Goal: Transaction & Acquisition: Book appointment/travel/reservation

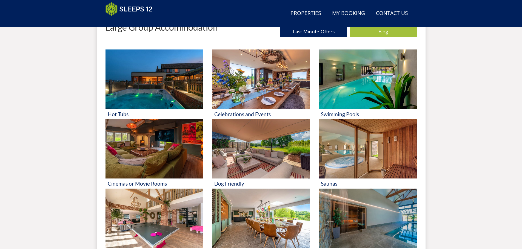
scroll to position [224, 0]
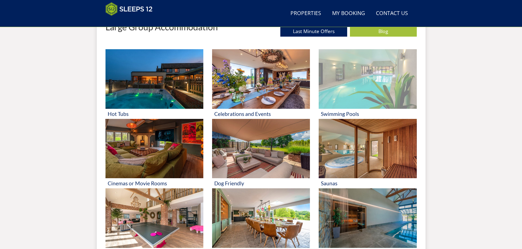
click at [320, 84] on img at bounding box center [368, 79] width 98 height 60
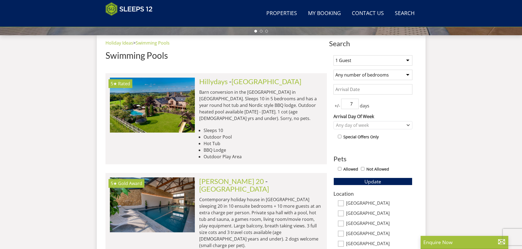
scroll to position [176, 0]
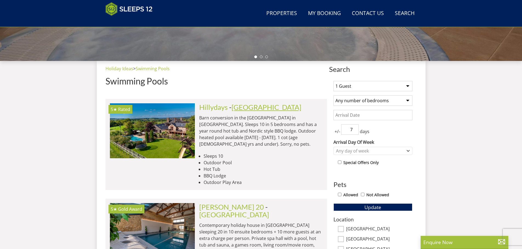
click at [233, 109] on link "[GEOGRAPHIC_DATA]" at bounding box center [266, 107] width 70 height 8
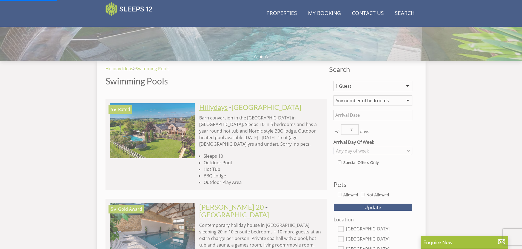
click at [211, 107] on link "Hillydays" at bounding box center [213, 107] width 28 height 8
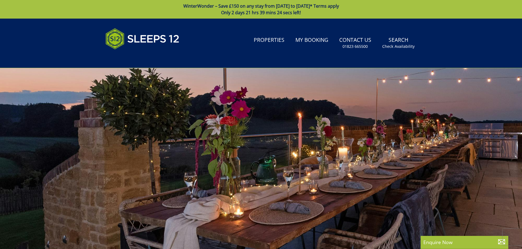
scroll to position [150, 0]
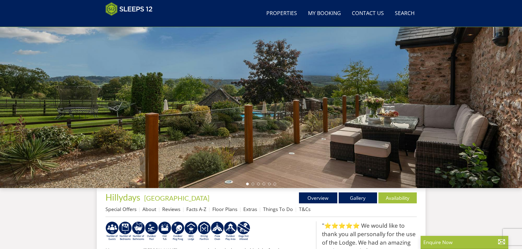
scroll to position [114, 0]
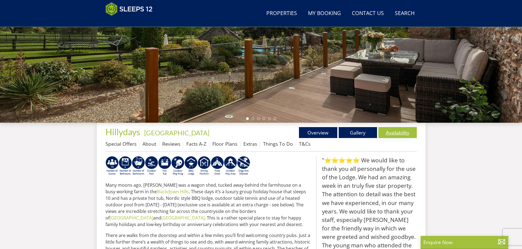
click at [411, 133] on link "Availability" at bounding box center [397, 132] width 38 height 11
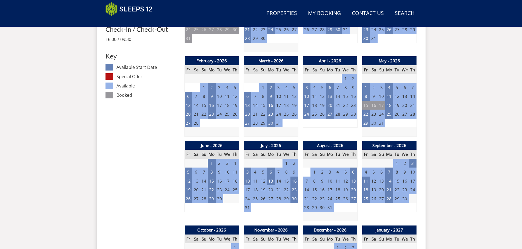
scroll to position [287, 0]
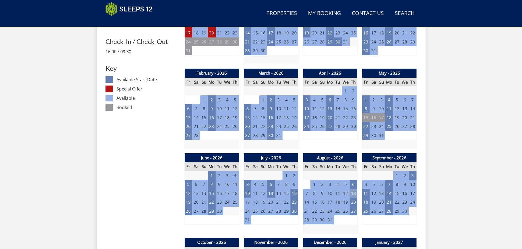
click at [355, 193] on td "13" at bounding box center [353, 193] width 8 height 9
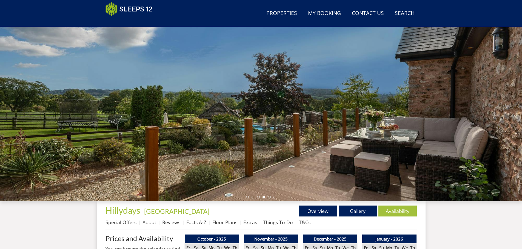
scroll to position [0, 0]
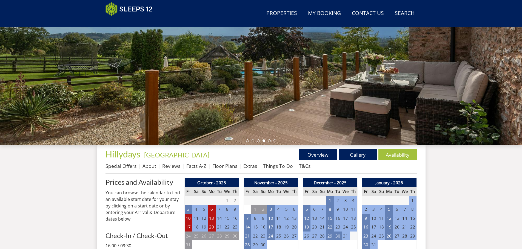
click at [211, 115] on div at bounding box center [261, 49] width 522 height 192
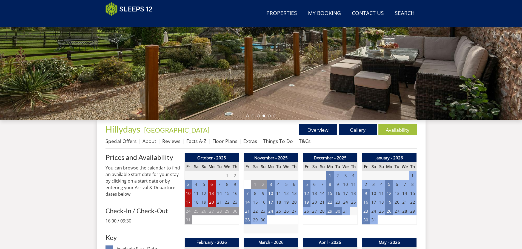
scroll to position [38, 0]
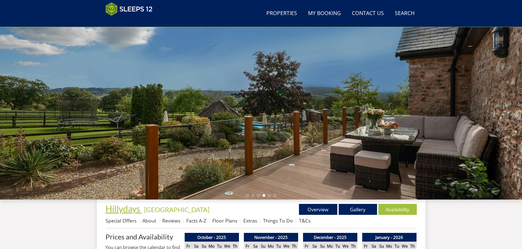
click at [116, 211] on span "Hillydays" at bounding box center [122, 209] width 35 height 11
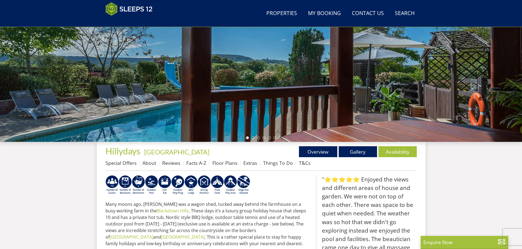
scroll to position [122, 0]
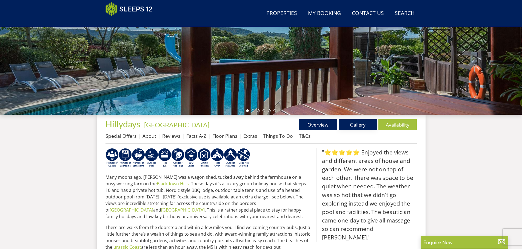
click at [369, 124] on link "Gallery" at bounding box center [357, 124] width 38 height 11
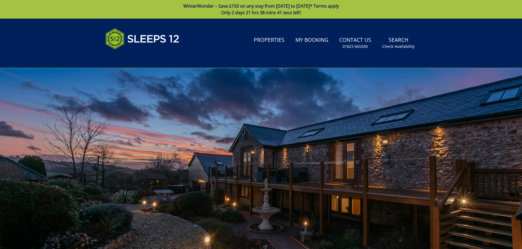
click at [180, 150] on div at bounding box center [261, 164] width 522 height 192
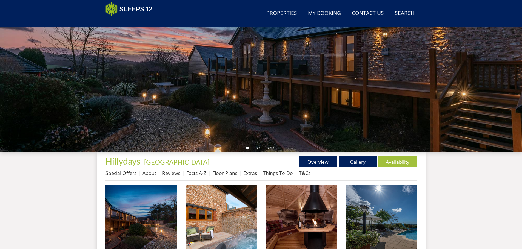
scroll to position [173, 0]
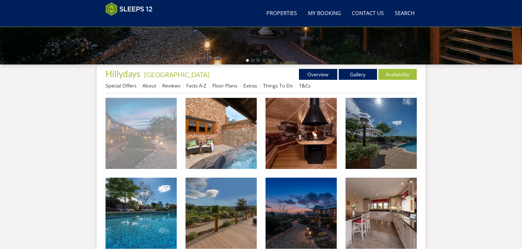
click at [159, 145] on img at bounding box center [140, 133] width 71 height 71
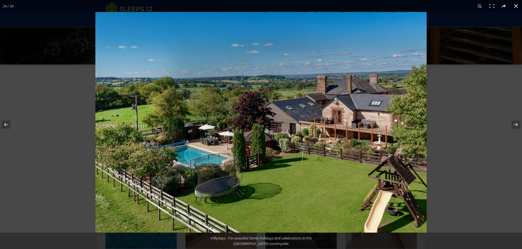
click at [515, 5] on button at bounding box center [516, 6] width 12 height 12
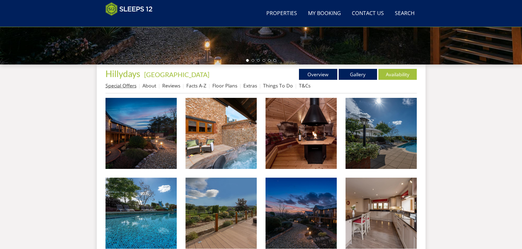
click at [122, 85] on link "Special Offers" at bounding box center [120, 85] width 31 height 7
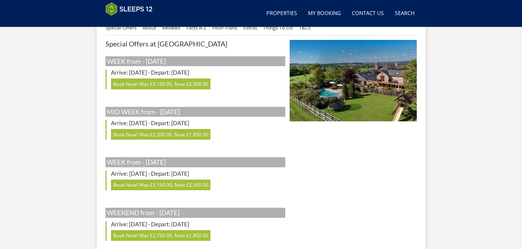
scroll to position [121, 0]
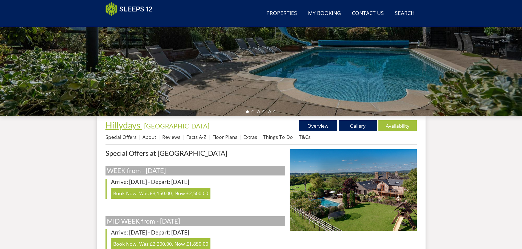
click at [123, 129] on span "Hillydays" at bounding box center [122, 125] width 35 height 11
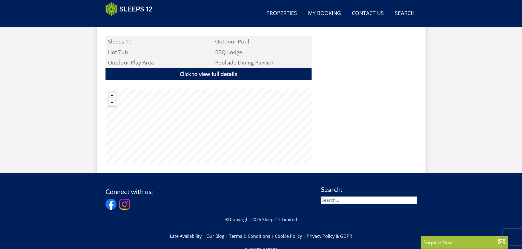
scroll to position [342, 0]
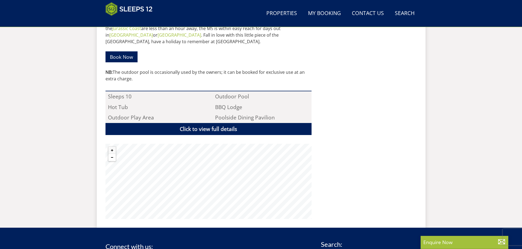
click at [113, 154] on button "Zoom out" at bounding box center [111, 157] width 7 height 7
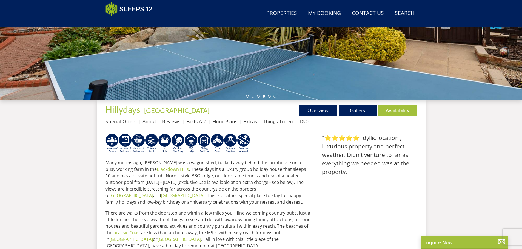
scroll to position [120, 0]
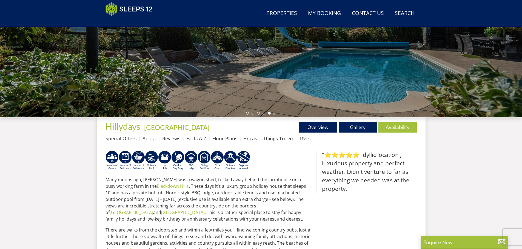
scroll to position [121, 0]
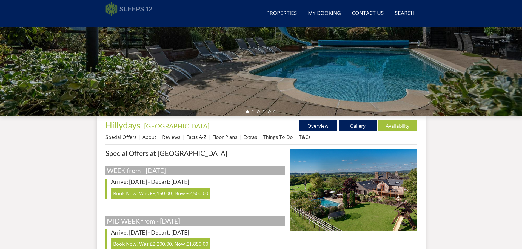
click at [125, 5] on img at bounding box center [128, 9] width 47 height 14
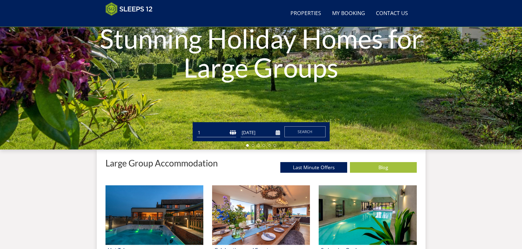
scroll to position [87, 0]
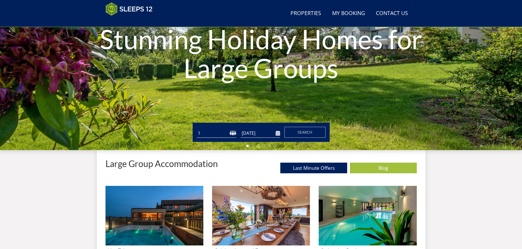
click at [215, 134] on select "1 2 3 4 5 6 7 8 9 10 11 12 13 14 15 16 17 18 19 20 21 22 23 24 25 26 27 28 29 3…" at bounding box center [216, 133] width 39 height 9
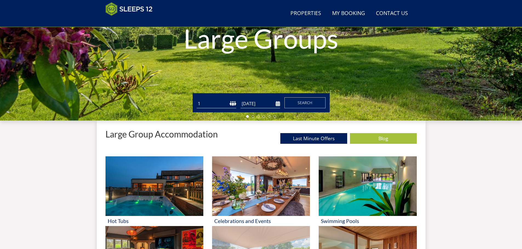
scroll to position [224, 0]
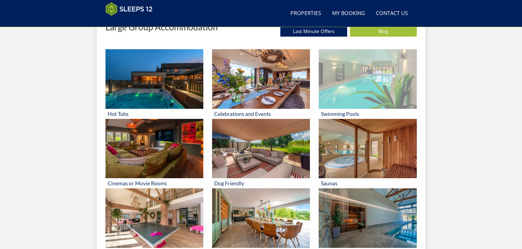
click at [371, 76] on img at bounding box center [368, 79] width 98 height 60
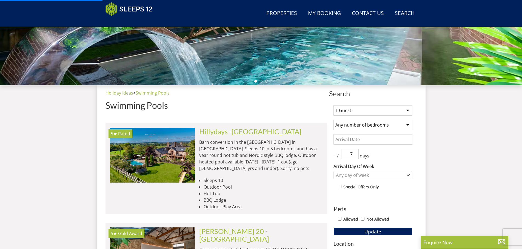
scroll to position [197, 0]
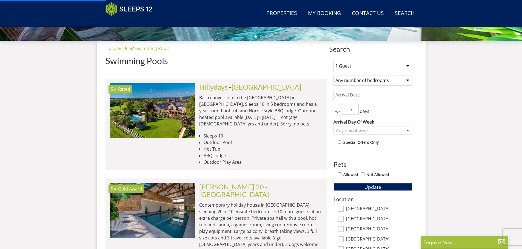
click at [347, 65] on select "1 Guest 2 Guests 3 Guests 4 Guests 5 Guests 6 Guests 7 Guests 8 Guests 9 Guests…" at bounding box center [372, 66] width 79 height 10
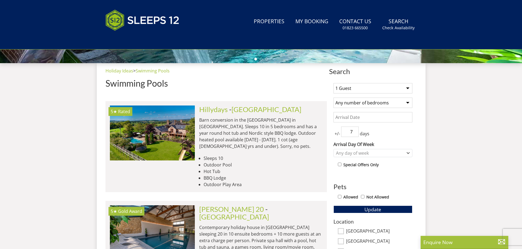
click at [354, 92] on select "1 Guest 2 Guests 3 Guests 4 Guests 5 Guests 6 Guests 7 Guests 8 Guests 9 Guests…" at bounding box center [372, 88] width 79 height 10
select select "9"
click at [333, 83] on select "1 Guest 2 Guests 3 Guests 4 Guests 5 Guests 6 Guests 7 Guests 8 Guests 9 Guests…" at bounding box center [372, 88] width 79 height 10
click at [365, 105] on select "Any number of bedrooms 4 Bedrooms 5 Bedrooms 6 Bedrooms 7 Bedrooms 8 Bedrooms 9…" at bounding box center [372, 103] width 79 height 10
select select "6"
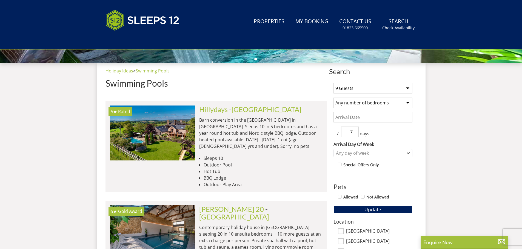
click at [333, 98] on select "Any number of bedrooms 4 Bedrooms 5 Bedrooms 6 Bedrooms 7 Bedrooms 8 Bedrooms 9…" at bounding box center [372, 103] width 79 height 10
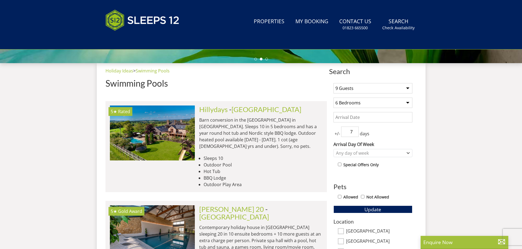
click at [350, 117] on input "Date" at bounding box center [372, 117] width 79 height 10
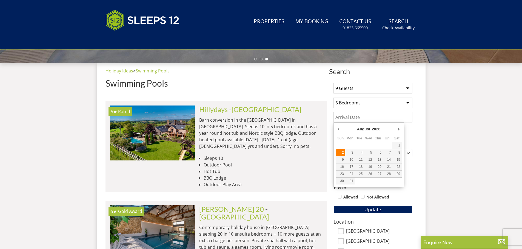
type input "[DATE]"
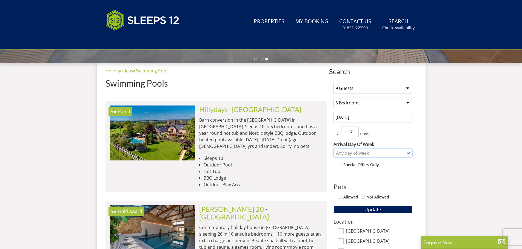
click at [363, 154] on div "Any day of week" at bounding box center [369, 153] width 71 height 6
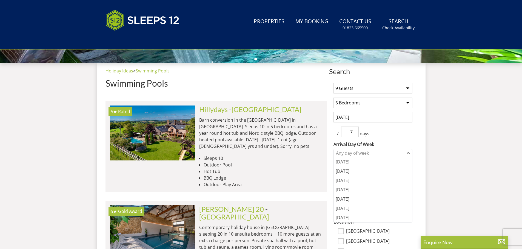
click at [414, 136] on div "1 Guest 2 Guests 3 Guests 4 Guests 5 Guests 6 Guests 7 Guests 8 Guests 9 Guests…" at bounding box center [373, 223] width 88 height 289
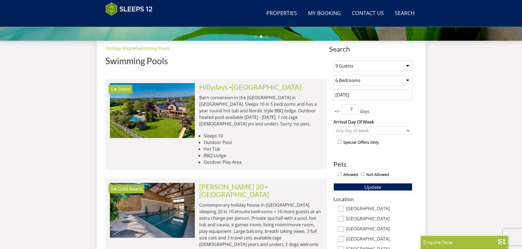
click at [379, 189] on span "Update" at bounding box center [372, 187] width 17 height 7
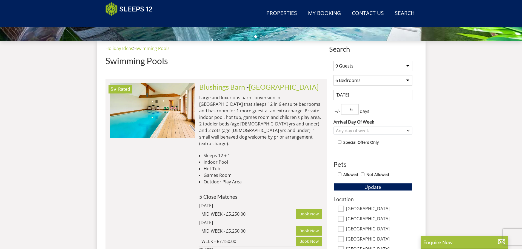
click at [355, 112] on input "6" at bounding box center [350, 109] width 18 height 10
click at [355, 112] on input "5" at bounding box center [350, 109] width 18 height 10
click at [355, 112] on input "4" at bounding box center [350, 109] width 18 height 10
click at [355, 112] on input "3" at bounding box center [350, 109] width 18 height 10
click at [373, 185] on span "Update" at bounding box center [372, 187] width 17 height 7
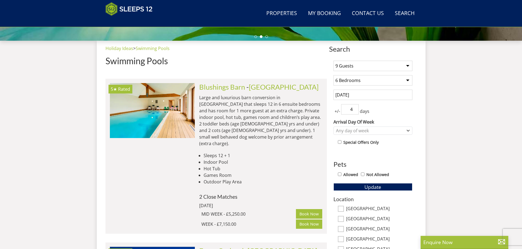
click at [355, 107] on input "4" at bounding box center [350, 109] width 18 height 10
type input "5"
click at [355, 107] on input "5" at bounding box center [350, 109] width 18 height 10
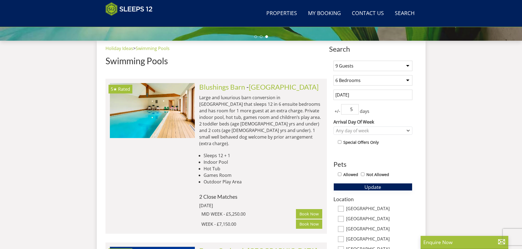
click at [370, 185] on span "Update" at bounding box center [372, 187] width 17 height 7
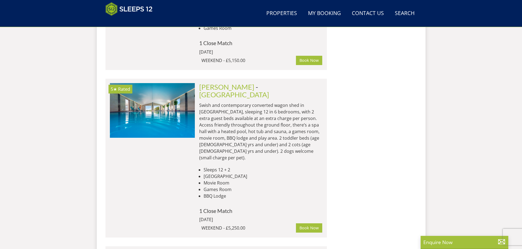
scroll to position [690, 0]
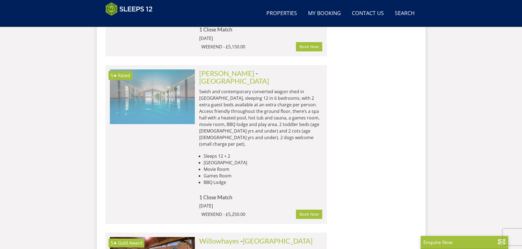
click at [142, 83] on img at bounding box center [152, 97] width 85 height 55
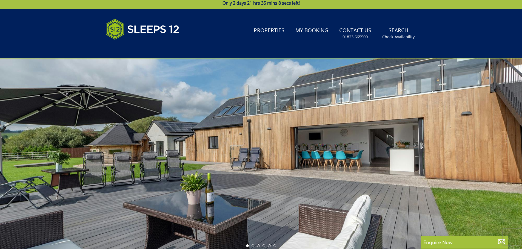
scroll to position [176, 0]
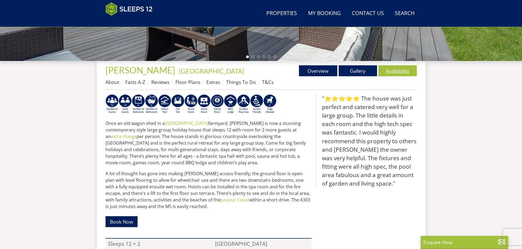
click at [402, 70] on link "Availability" at bounding box center [397, 70] width 38 height 11
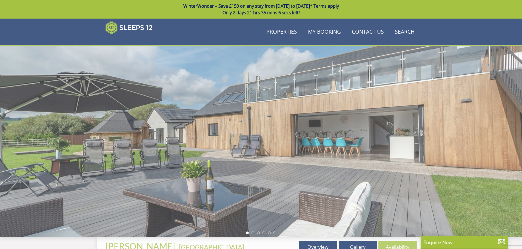
scroll to position [176, 0]
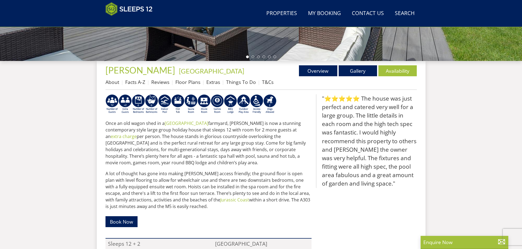
select select "9"
select select "6"
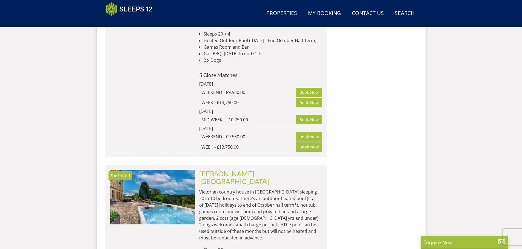
scroll to position [3581, 0]
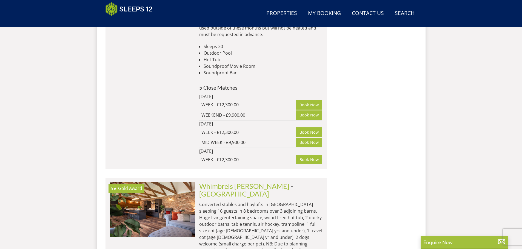
scroll to position [3608, 0]
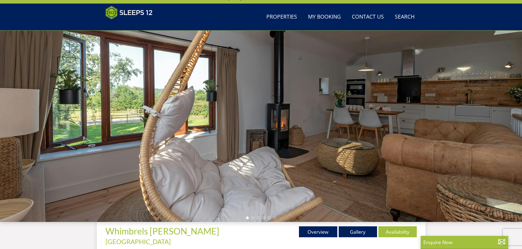
scroll to position [149, 0]
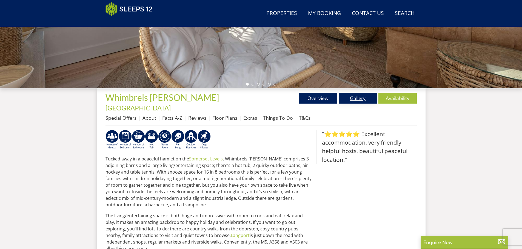
click at [360, 102] on link "Gallery" at bounding box center [357, 98] width 38 height 11
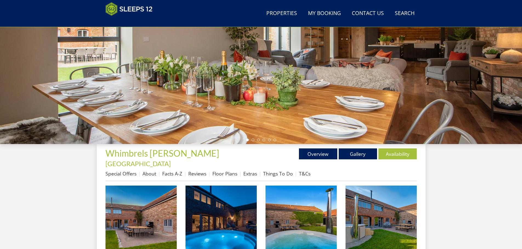
scroll to position [148, 0]
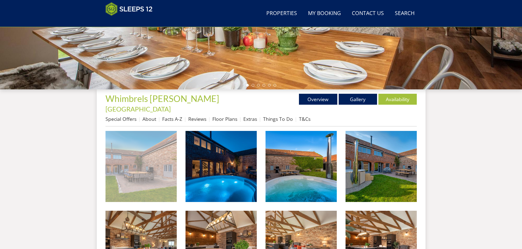
click at [119, 142] on img at bounding box center [140, 166] width 71 height 71
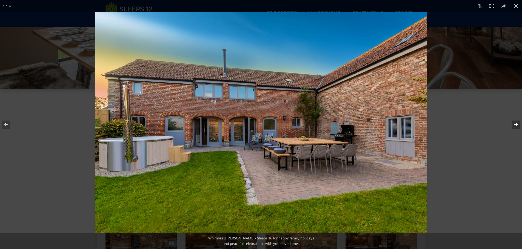
click at [513, 123] on button at bounding box center [512, 124] width 19 height 27
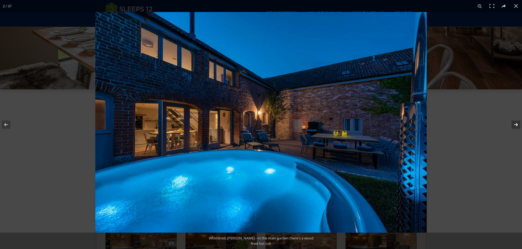
click at [513, 123] on button at bounding box center [512, 124] width 19 height 27
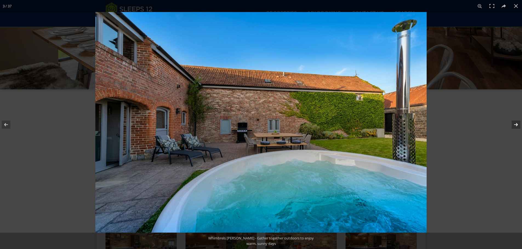
click at [513, 123] on button at bounding box center [512, 124] width 19 height 27
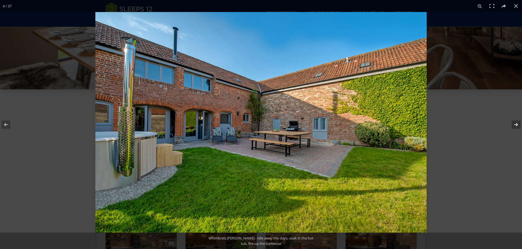
click at [513, 123] on button at bounding box center [512, 124] width 19 height 27
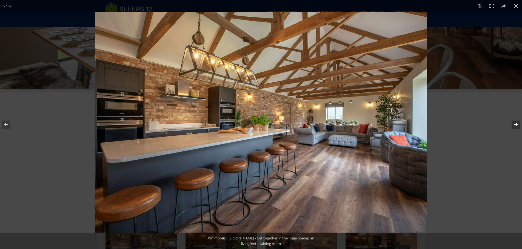
click at [513, 123] on button at bounding box center [512, 124] width 19 height 27
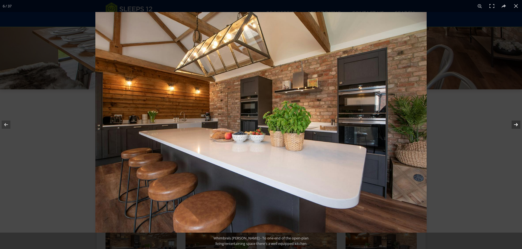
click at [513, 123] on button at bounding box center [512, 124] width 19 height 27
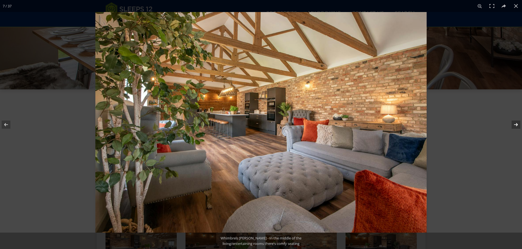
click at [513, 123] on button at bounding box center [512, 124] width 19 height 27
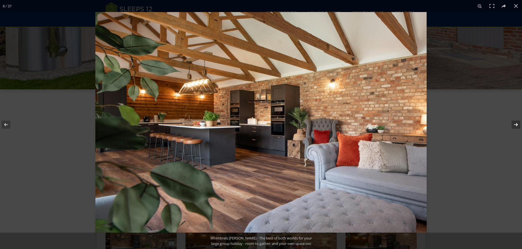
click at [513, 123] on button at bounding box center [512, 124] width 19 height 27
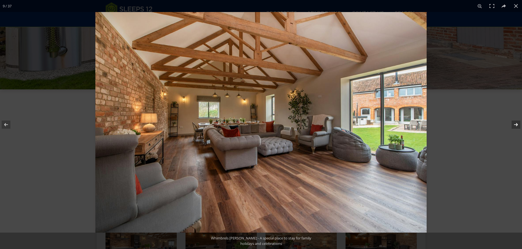
click at [513, 123] on button at bounding box center [512, 124] width 19 height 27
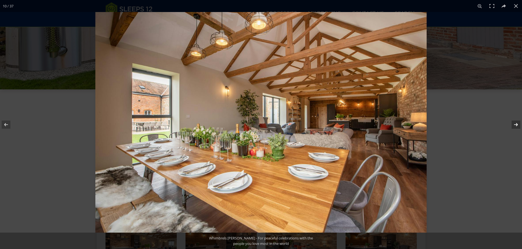
click at [513, 123] on button at bounding box center [512, 124] width 19 height 27
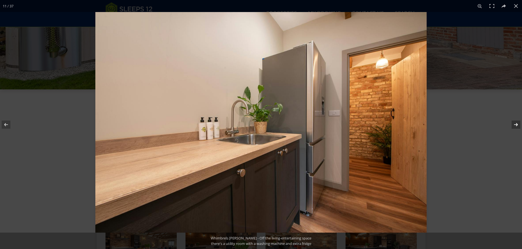
click at [513, 123] on button at bounding box center [512, 124] width 19 height 27
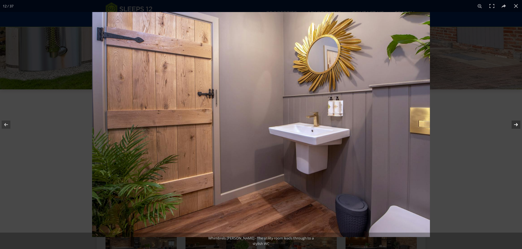
click at [513, 123] on button at bounding box center [512, 124] width 19 height 27
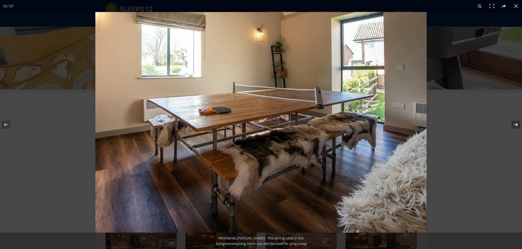
click at [513, 123] on button at bounding box center [512, 124] width 19 height 27
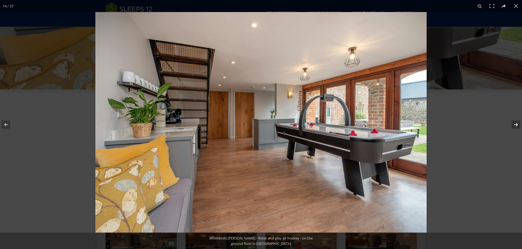
click at [513, 123] on button at bounding box center [512, 124] width 19 height 27
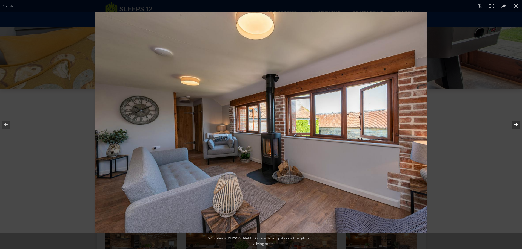
click at [513, 123] on button at bounding box center [512, 124] width 19 height 27
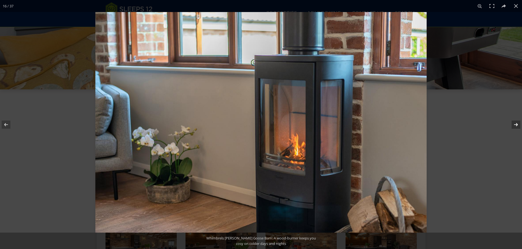
click at [513, 123] on button at bounding box center [512, 124] width 19 height 27
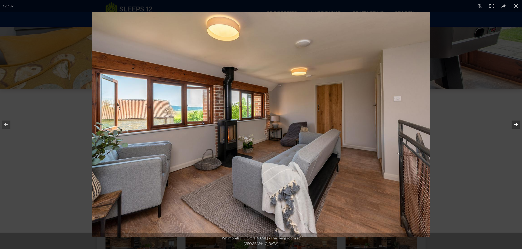
click at [513, 123] on button at bounding box center [512, 124] width 19 height 27
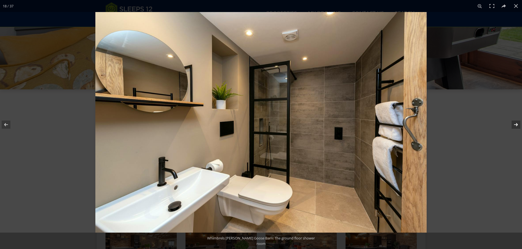
click at [513, 123] on button at bounding box center [512, 124] width 19 height 27
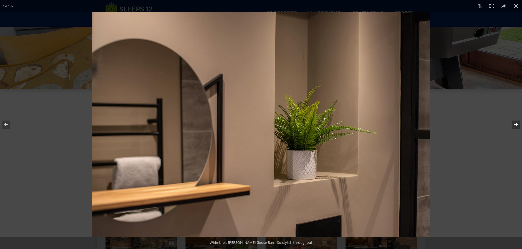
click at [513, 123] on button at bounding box center [512, 124] width 19 height 27
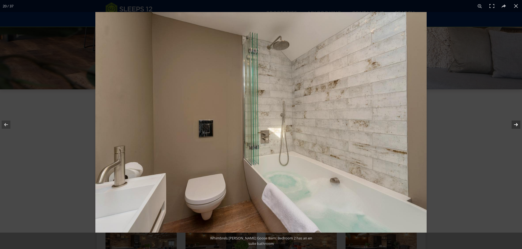
click at [513, 123] on button at bounding box center [512, 124] width 19 height 27
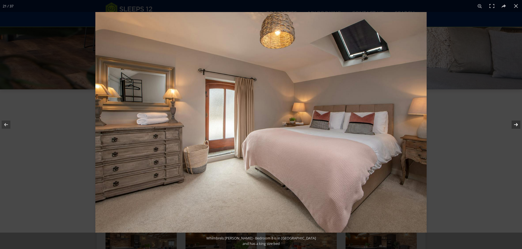
click at [513, 123] on button at bounding box center [512, 124] width 19 height 27
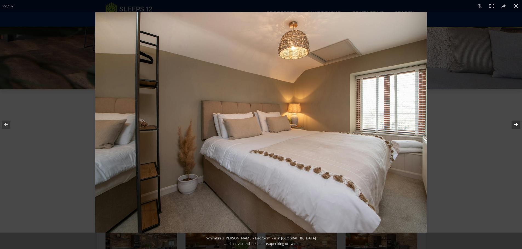
click at [513, 123] on button at bounding box center [512, 124] width 19 height 27
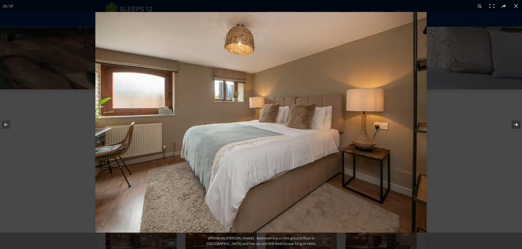
click at [513, 123] on button at bounding box center [512, 124] width 19 height 27
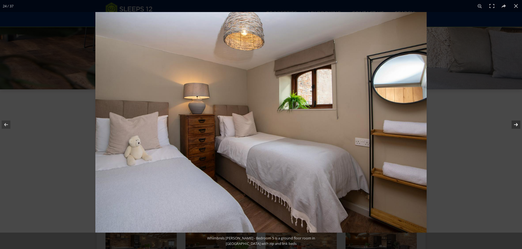
click at [513, 123] on button at bounding box center [512, 124] width 19 height 27
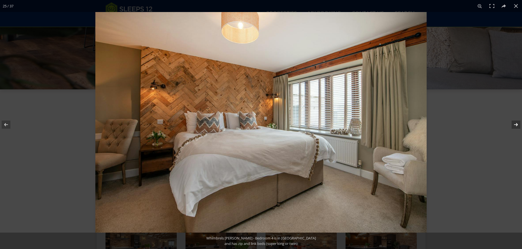
click at [513, 123] on button at bounding box center [512, 124] width 19 height 27
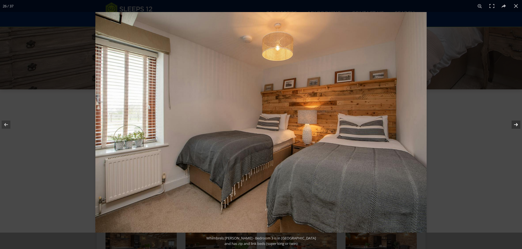
click at [513, 123] on button at bounding box center [512, 124] width 19 height 27
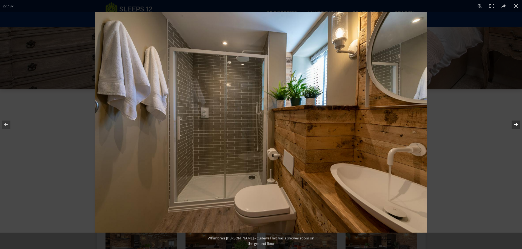
click at [513, 123] on button at bounding box center [512, 124] width 19 height 27
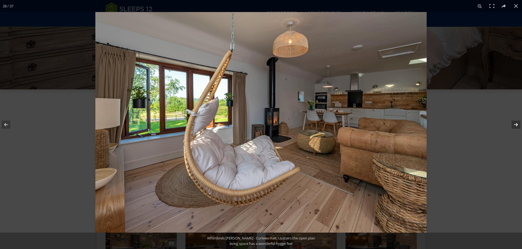
click at [513, 123] on button at bounding box center [512, 124] width 19 height 27
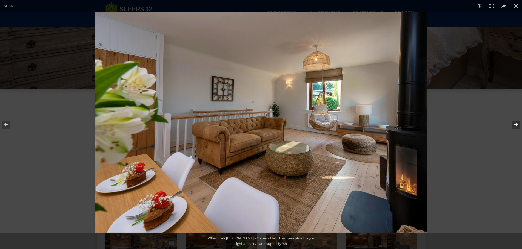
click at [513, 123] on button at bounding box center [512, 124] width 19 height 27
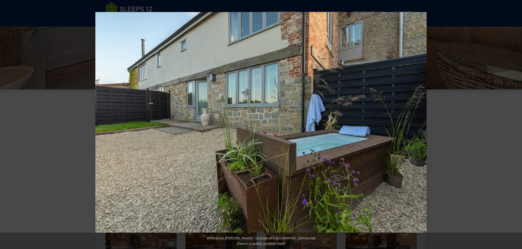
click at [513, 123] on button at bounding box center [512, 124] width 19 height 27
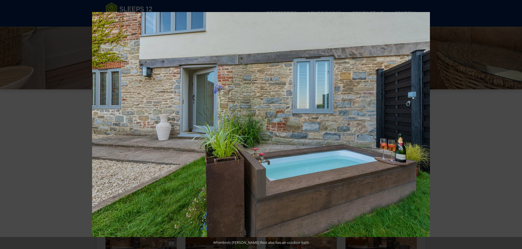
click at [513, 123] on button at bounding box center [512, 124] width 19 height 27
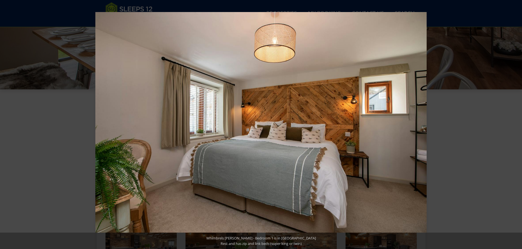
click at [513, 123] on button at bounding box center [512, 124] width 19 height 27
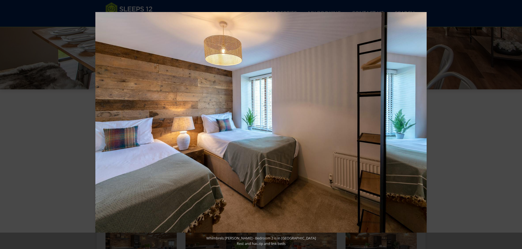
click at [513, 123] on button at bounding box center [512, 124] width 19 height 27
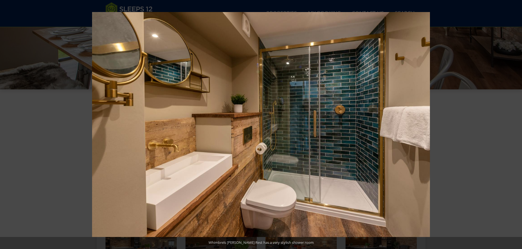
click at [513, 123] on button at bounding box center [512, 124] width 19 height 27
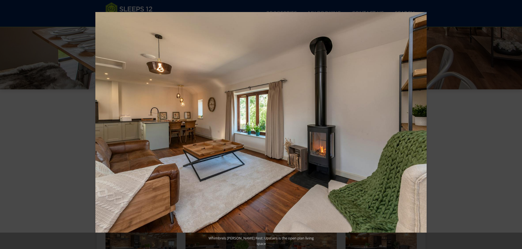
click at [513, 123] on button at bounding box center [512, 124] width 19 height 27
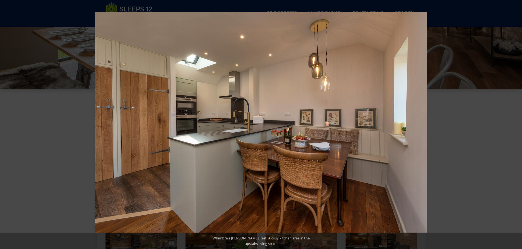
click at [513, 123] on button at bounding box center [512, 124] width 19 height 27
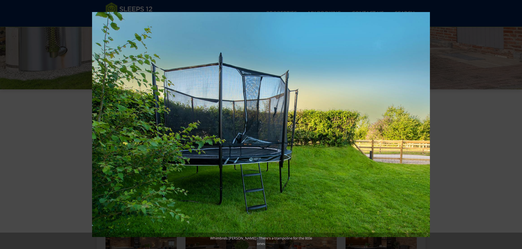
click at [513, 123] on button at bounding box center [512, 124] width 19 height 27
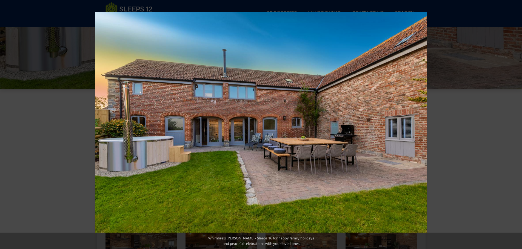
click at [513, 123] on button at bounding box center [512, 124] width 19 height 27
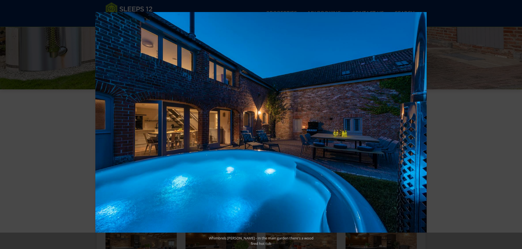
click at [513, 123] on button at bounding box center [512, 124] width 19 height 27
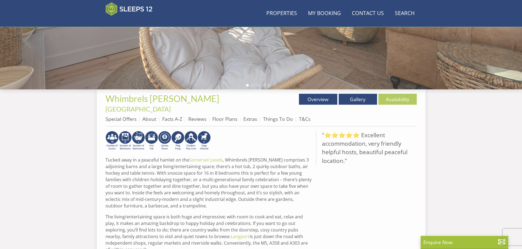
scroll to position [149, 0]
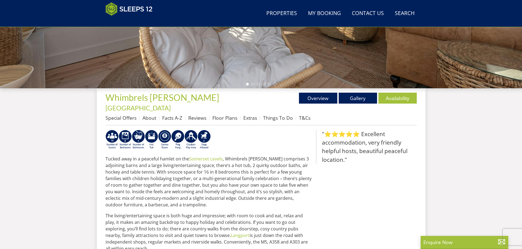
select select "9"
select select "6"
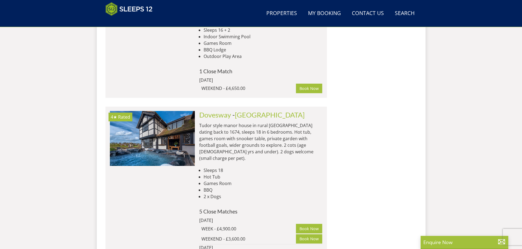
scroll to position [5032, 0]
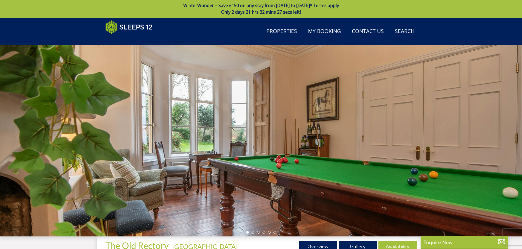
scroll to position [88, 0]
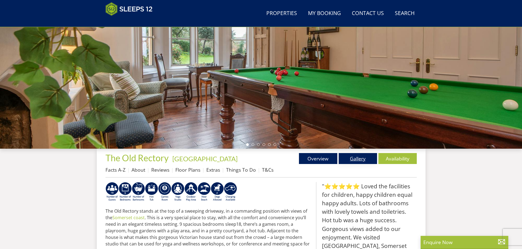
click at [364, 160] on link "Gallery" at bounding box center [357, 158] width 38 height 11
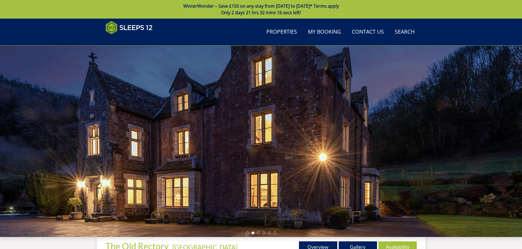
scroll to position [150, 0]
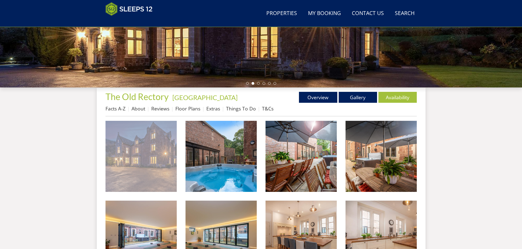
click at [163, 146] on img at bounding box center [140, 156] width 71 height 71
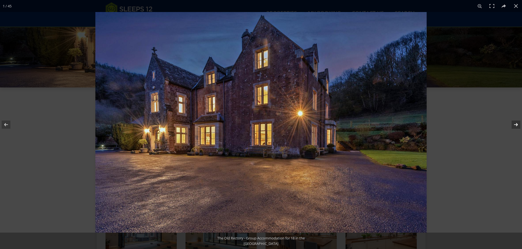
click at [513, 124] on button at bounding box center [512, 124] width 19 height 27
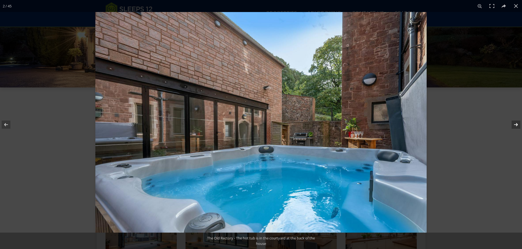
click at [513, 124] on button at bounding box center [512, 124] width 19 height 27
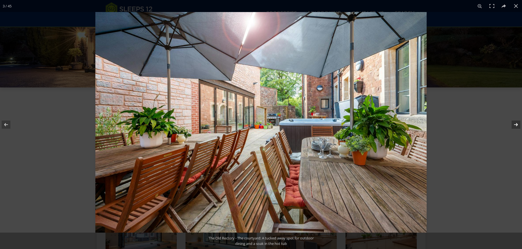
click at [513, 124] on button at bounding box center [512, 124] width 19 height 27
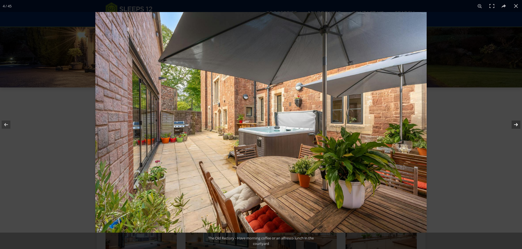
click at [513, 124] on button at bounding box center [512, 124] width 19 height 27
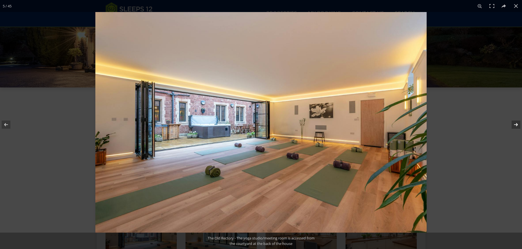
click at [513, 124] on button at bounding box center [512, 124] width 19 height 27
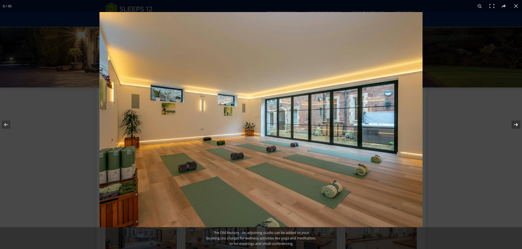
click at [513, 124] on button at bounding box center [512, 124] width 19 height 27
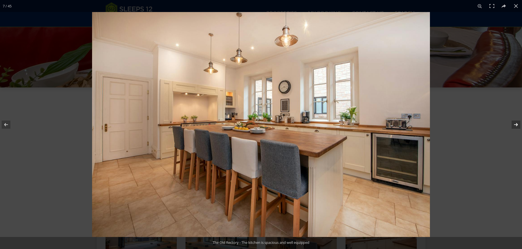
click at [513, 124] on button at bounding box center [512, 124] width 19 height 27
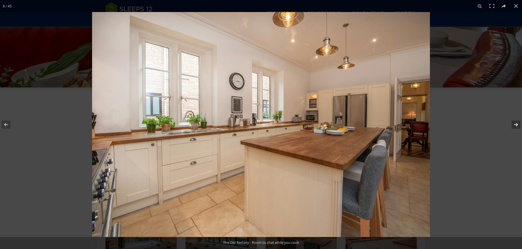
click at [513, 124] on button at bounding box center [512, 124] width 19 height 27
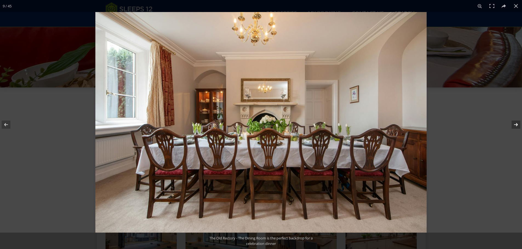
click at [513, 124] on button at bounding box center [512, 124] width 19 height 27
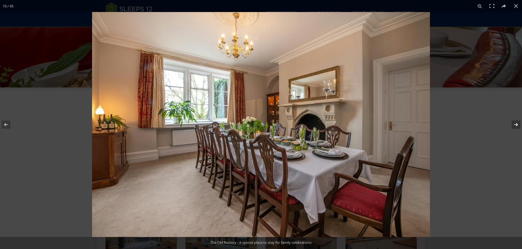
click at [513, 124] on button at bounding box center [512, 124] width 19 height 27
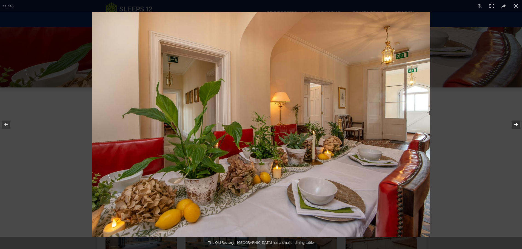
click at [513, 124] on button at bounding box center [512, 124] width 19 height 27
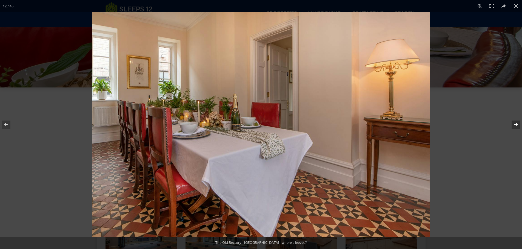
click at [513, 124] on button at bounding box center [512, 124] width 19 height 27
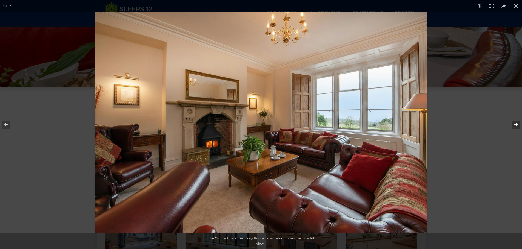
click at [513, 124] on button at bounding box center [512, 124] width 19 height 27
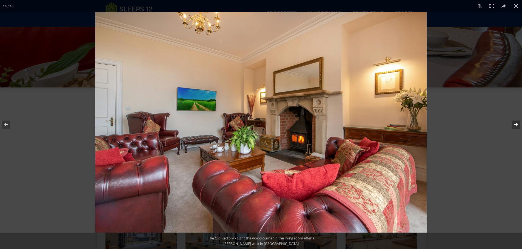
click at [513, 124] on button at bounding box center [512, 124] width 19 height 27
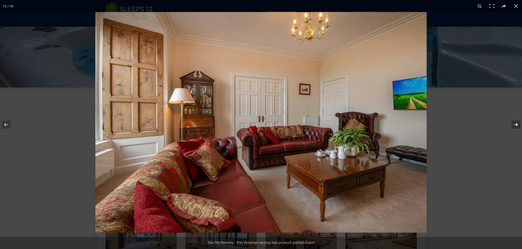
click at [513, 124] on button at bounding box center [512, 124] width 19 height 27
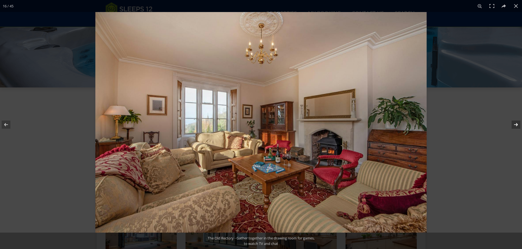
click at [513, 124] on button at bounding box center [512, 124] width 19 height 27
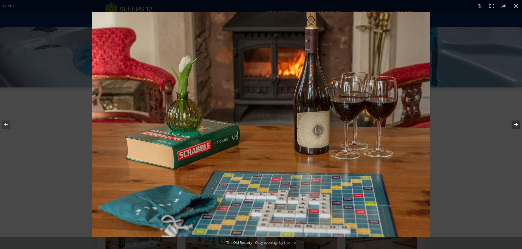
click at [513, 124] on button at bounding box center [512, 124] width 19 height 27
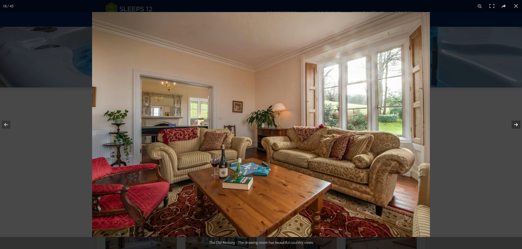
click at [513, 124] on button at bounding box center [512, 124] width 19 height 27
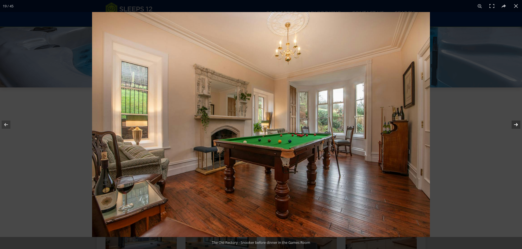
click at [513, 124] on button at bounding box center [512, 124] width 19 height 27
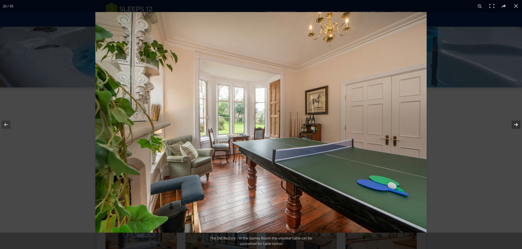
click at [513, 124] on button at bounding box center [512, 124] width 19 height 27
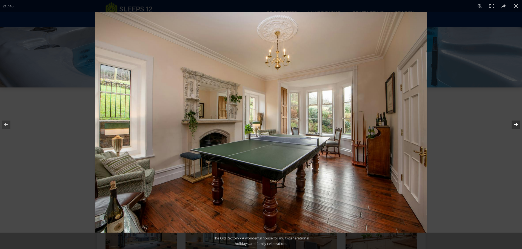
click at [513, 124] on button at bounding box center [512, 124] width 19 height 27
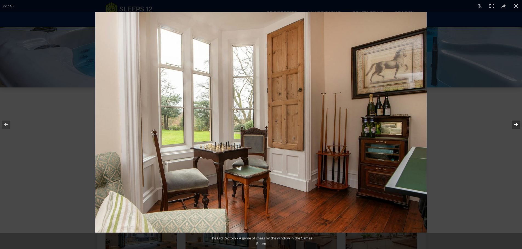
click at [513, 124] on button at bounding box center [512, 124] width 19 height 27
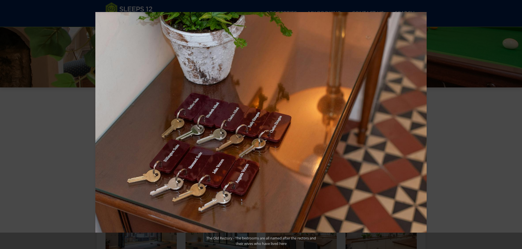
click at [513, 124] on button at bounding box center [512, 124] width 19 height 27
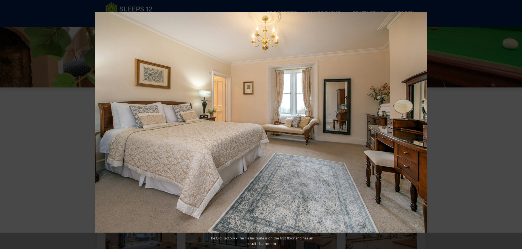
click at [513, 124] on button at bounding box center [512, 124] width 19 height 27
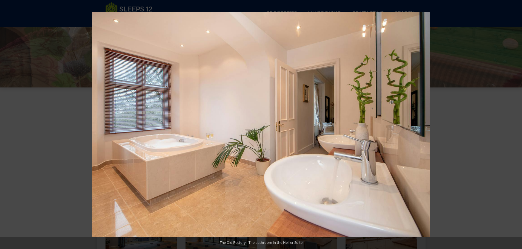
click at [513, 124] on button at bounding box center [512, 124] width 19 height 27
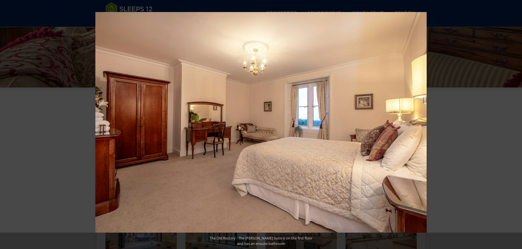
click at [513, 124] on button at bounding box center [512, 124] width 19 height 27
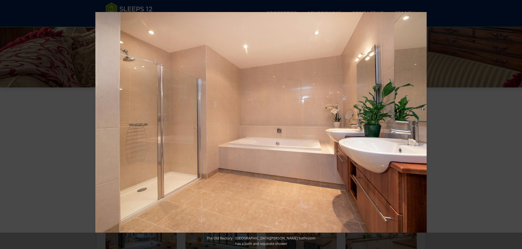
click at [513, 124] on button at bounding box center [512, 124] width 19 height 27
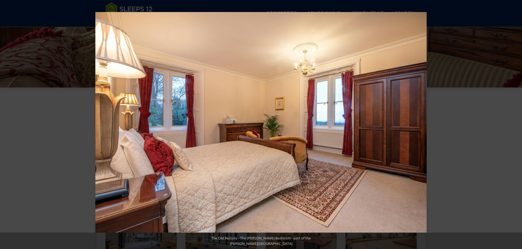
click at [513, 124] on button at bounding box center [512, 124] width 19 height 27
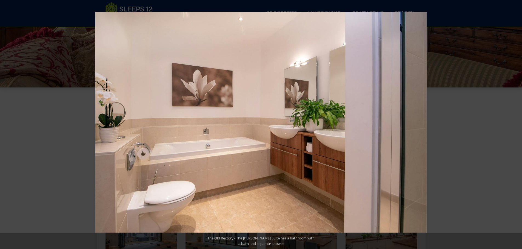
click at [513, 124] on button at bounding box center [512, 124] width 19 height 27
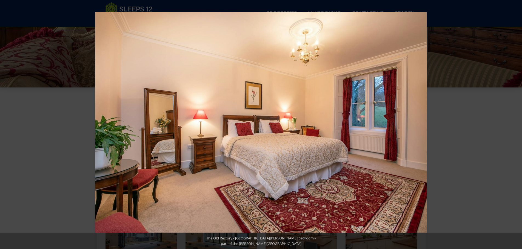
click at [513, 124] on button at bounding box center [512, 124] width 19 height 27
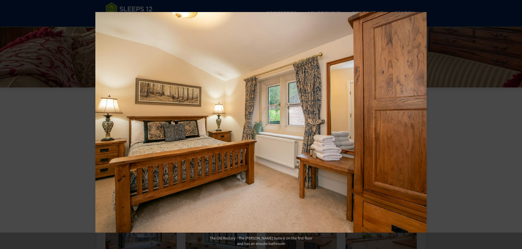
click at [513, 124] on button at bounding box center [512, 124] width 19 height 27
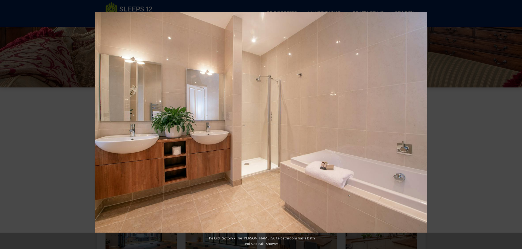
click at [513, 124] on button at bounding box center [512, 124] width 19 height 27
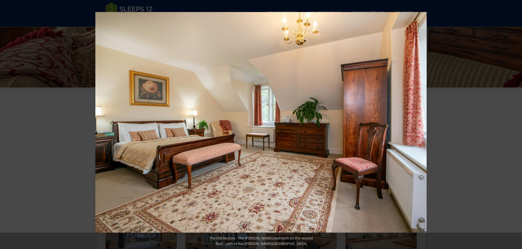
click at [513, 124] on button at bounding box center [512, 124] width 19 height 27
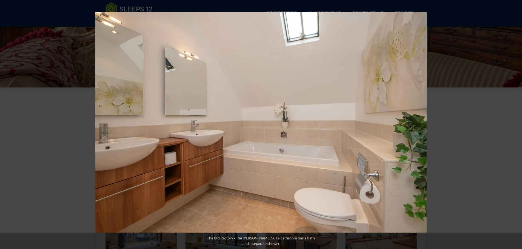
click at [513, 124] on button at bounding box center [512, 124] width 19 height 27
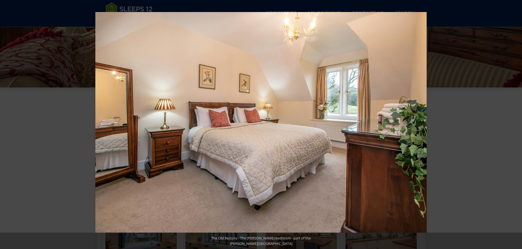
click at [513, 124] on button at bounding box center [512, 124] width 19 height 27
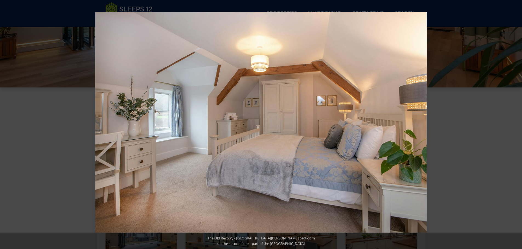
click at [513, 124] on button at bounding box center [512, 124] width 19 height 27
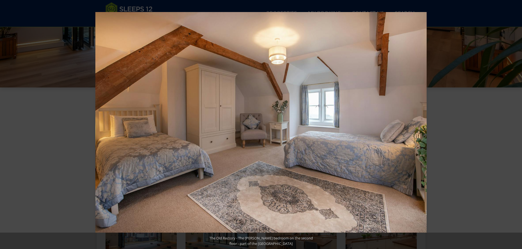
click at [513, 124] on button at bounding box center [512, 124] width 19 height 27
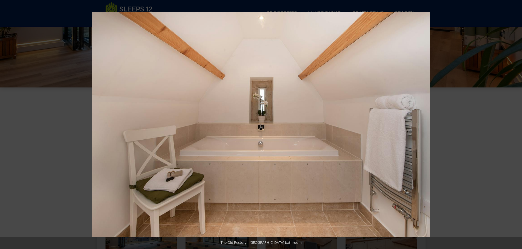
click at [513, 124] on button at bounding box center [512, 124] width 19 height 27
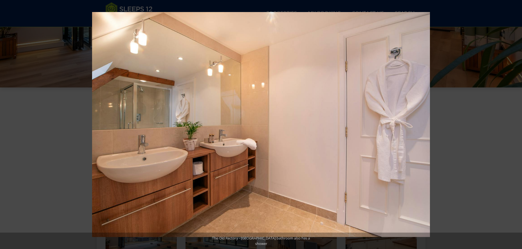
click at [513, 124] on button at bounding box center [512, 124] width 19 height 27
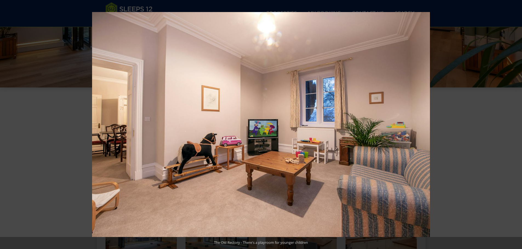
click at [513, 124] on button at bounding box center [512, 124] width 19 height 27
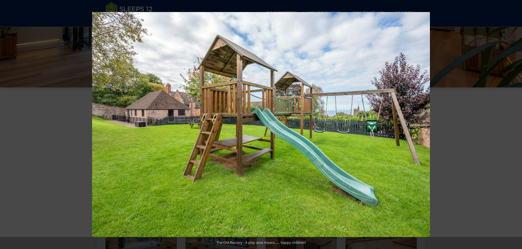
click at [513, 124] on button at bounding box center [512, 124] width 19 height 27
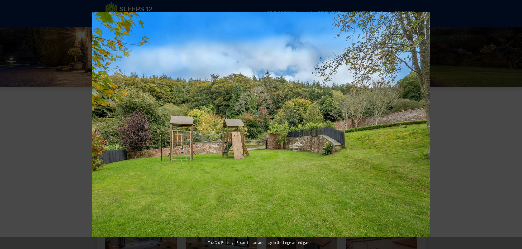
click at [513, 124] on button at bounding box center [512, 124] width 19 height 27
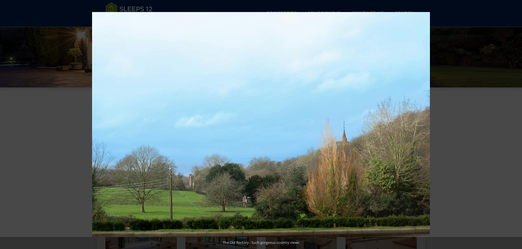
click at [513, 124] on button at bounding box center [512, 124] width 19 height 27
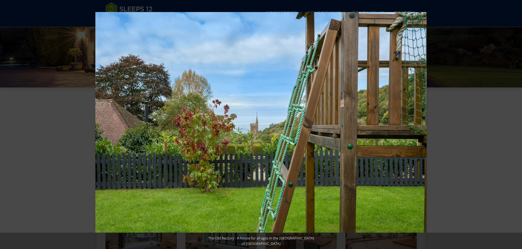
click at [513, 124] on button at bounding box center [512, 124] width 19 height 27
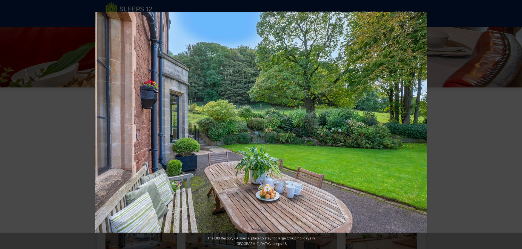
click at [513, 124] on button at bounding box center [512, 124] width 19 height 27
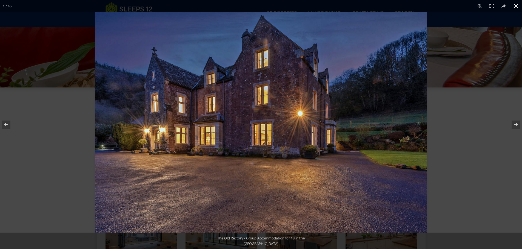
click at [512, 6] on button at bounding box center [516, 6] width 12 height 12
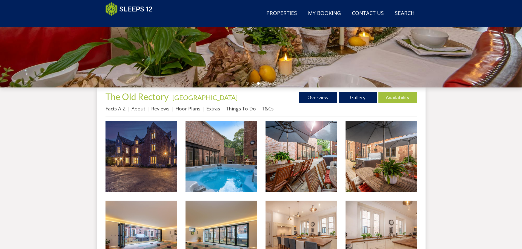
click at [191, 109] on link "Floor Plans" at bounding box center [187, 108] width 25 height 7
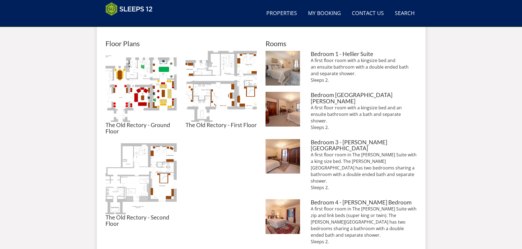
scroll to position [232, 0]
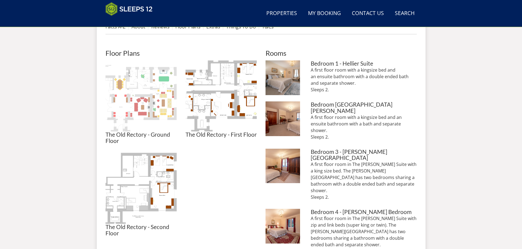
click at [147, 91] on img at bounding box center [140, 96] width 71 height 71
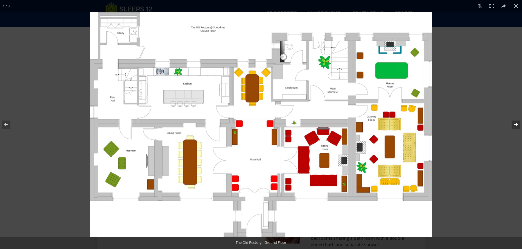
click at [520, 124] on button at bounding box center [512, 124] width 19 height 27
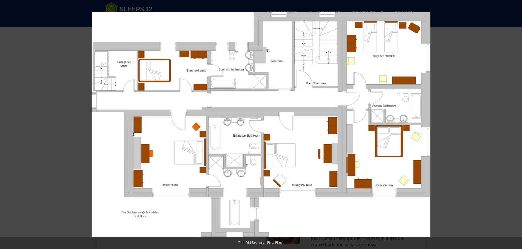
click at [520, 124] on button at bounding box center [512, 124] width 19 height 27
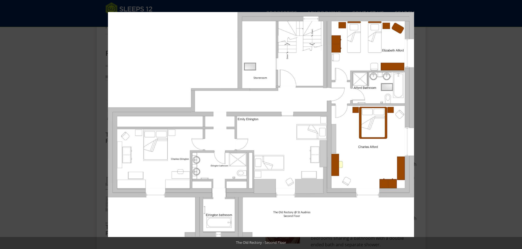
click at [520, 124] on button at bounding box center [512, 124] width 19 height 27
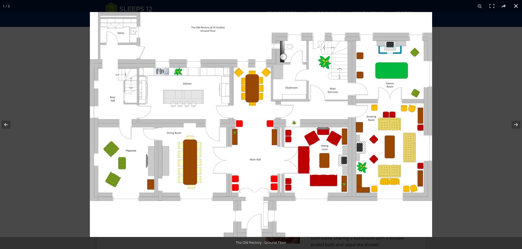
click at [515, 8] on button at bounding box center [516, 6] width 12 height 12
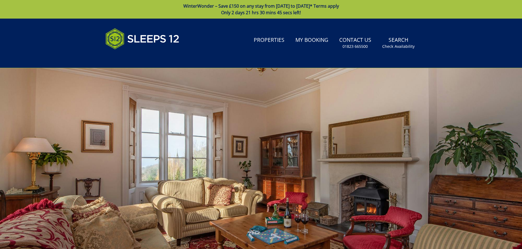
scroll to position [122, 0]
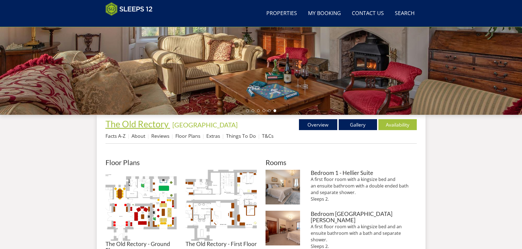
click at [126, 125] on span "The Old Rectory" at bounding box center [136, 124] width 63 height 11
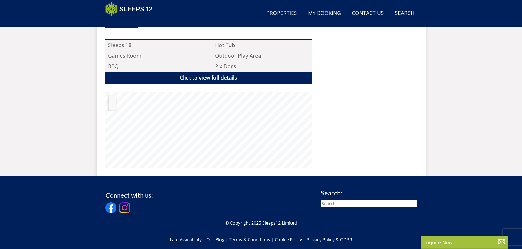
scroll to position [397, 0]
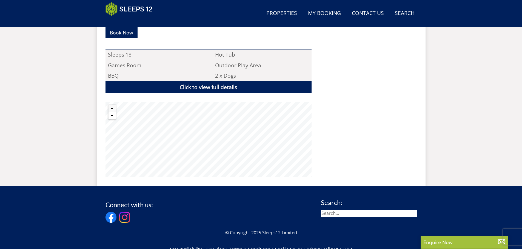
click at [111, 112] on button "Zoom out" at bounding box center [111, 115] width 7 height 7
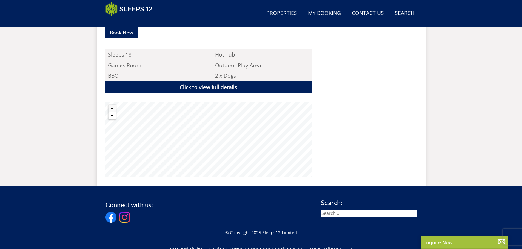
click at [111, 112] on button "Zoom out" at bounding box center [111, 115] width 7 height 7
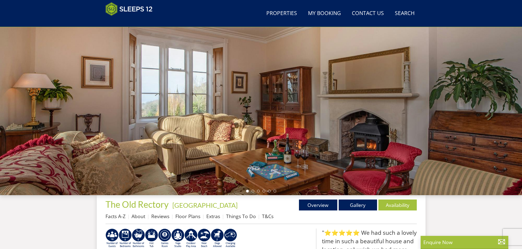
scroll to position [0, 0]
